Goal: Task Accomplishment & Management: Use online tool/utility

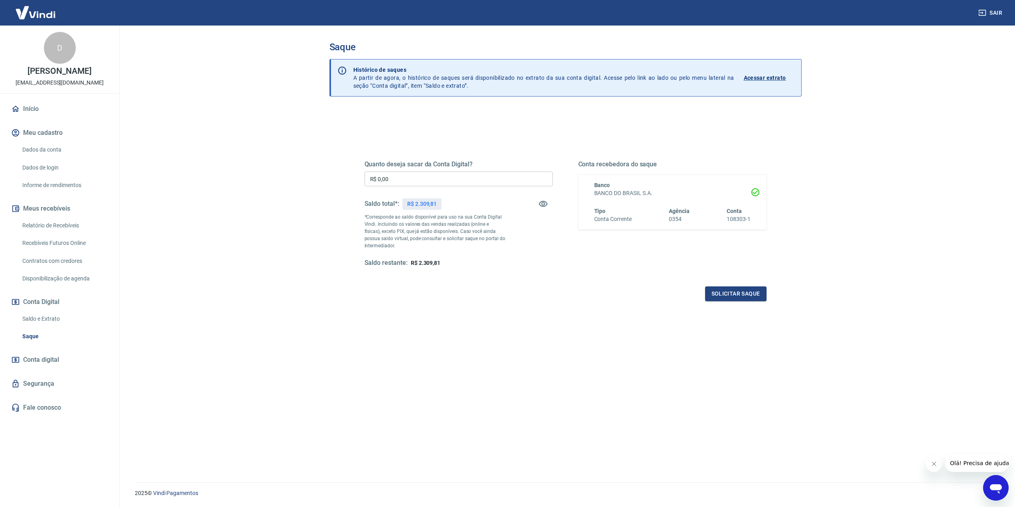
click at [426, 177] on input "R$ 0,00" at bounding box center [459, 179] width 188 height 15
type input "R$ 2.309,00"
click at [729, 296] on button "Solicitar saque" at bounding box center [735, 293] width 61 height 15
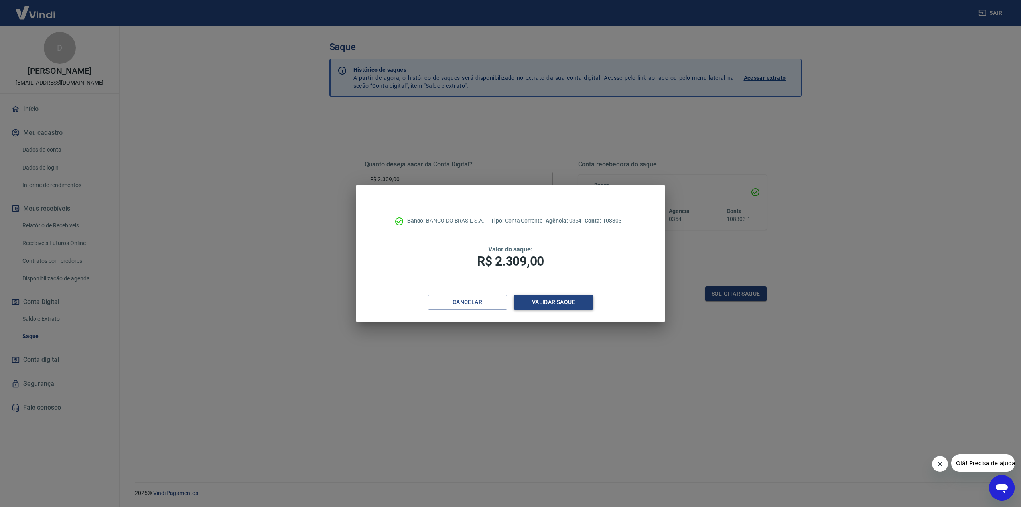
click at [580, 301] on button "Validar saque" at bounding box center [554, 302] width 80 height 15
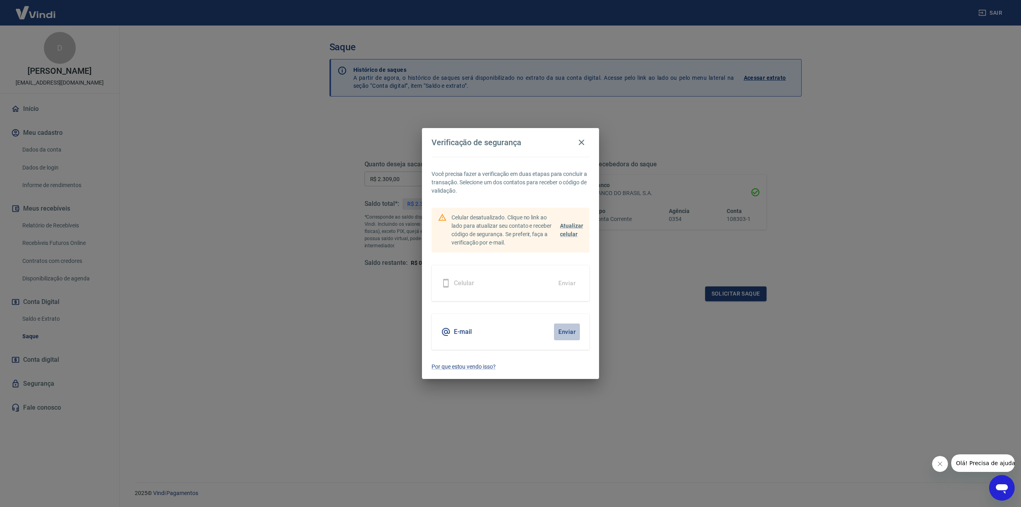
click at [574, 334] on button "Enviar" at bounding box center [567, 332] width 26 height 17
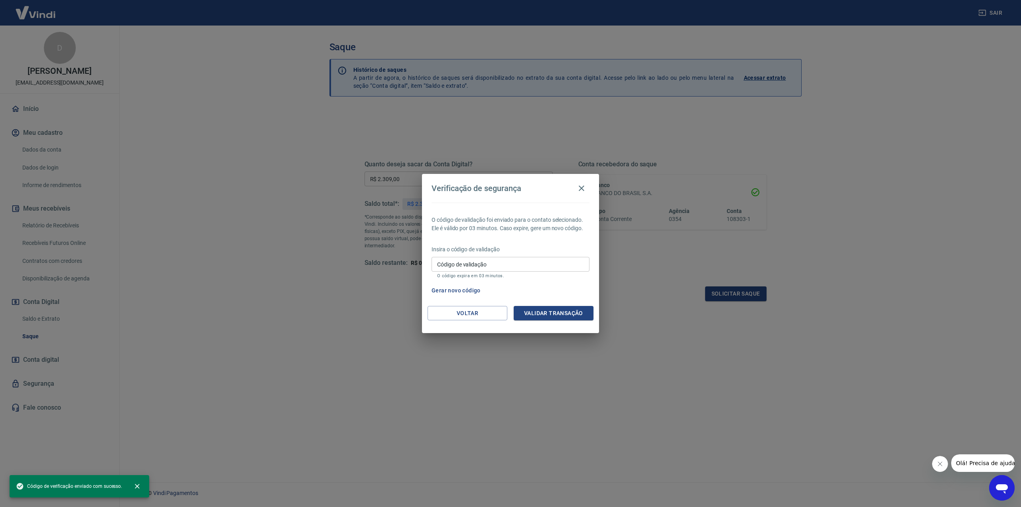
click at [508, 267] on input "Código de validação" at bounding box center [511, 264] width 158 height 15
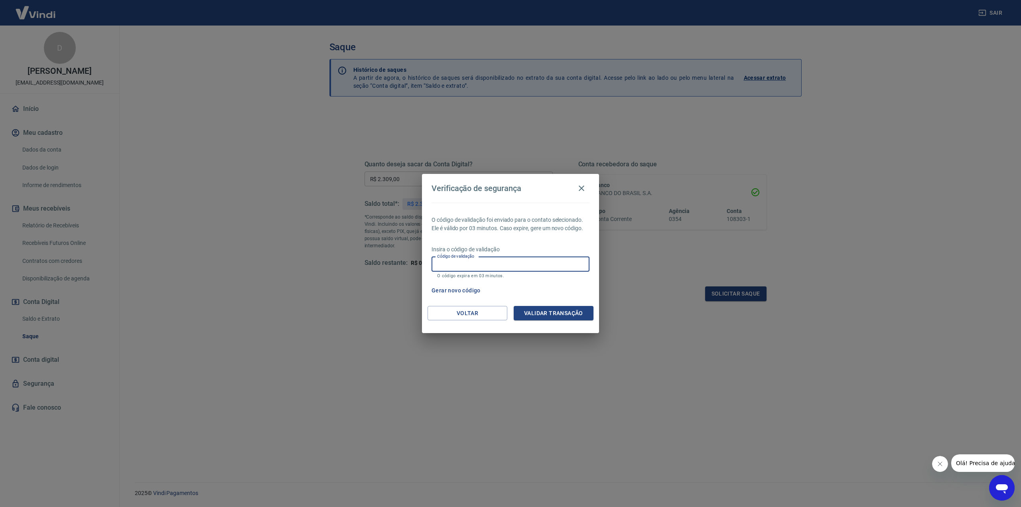
paste input "837388"
type input "837388"
click at [535, 310] on button "Validar transação" at bounding box center [554, 313] width 80 height 15
